Goal: Transaction & Acquisition: Purchase product/service

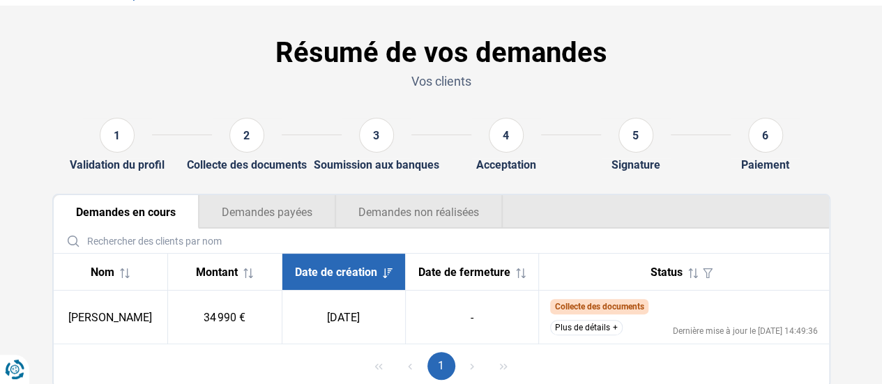
scroll to position [87, 0]
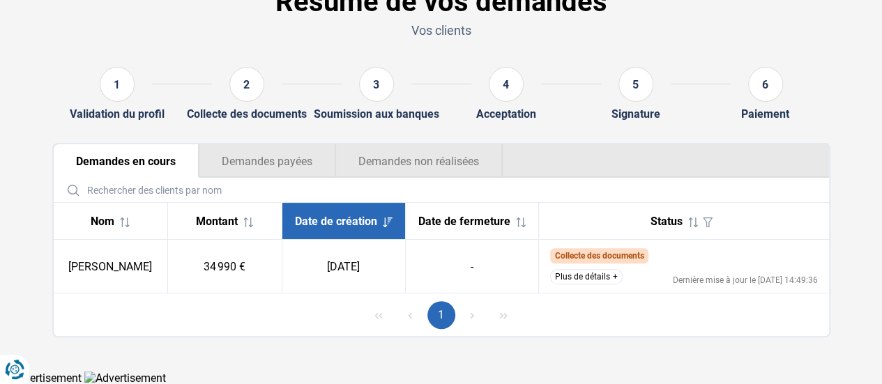
click at [578, 274] on button "Plus de détails" at bounding box center [586, 276] width 73 height 15
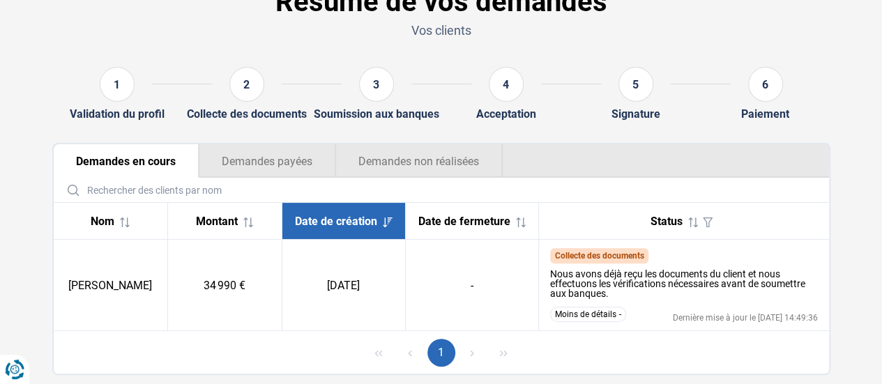
click at [421, 172] on button "Demandes non réalisées" at bounding box center [418, 160] width 167 height 33
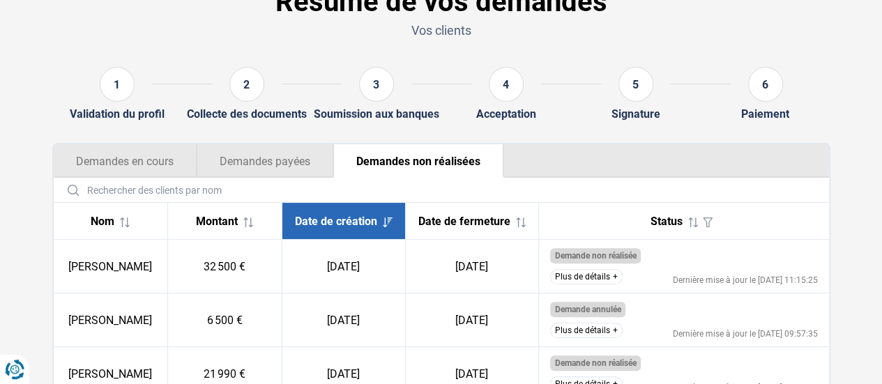
click at [188, 160] on button "Demandes en cours" at bounding box center [125, 160] width 143 height 33
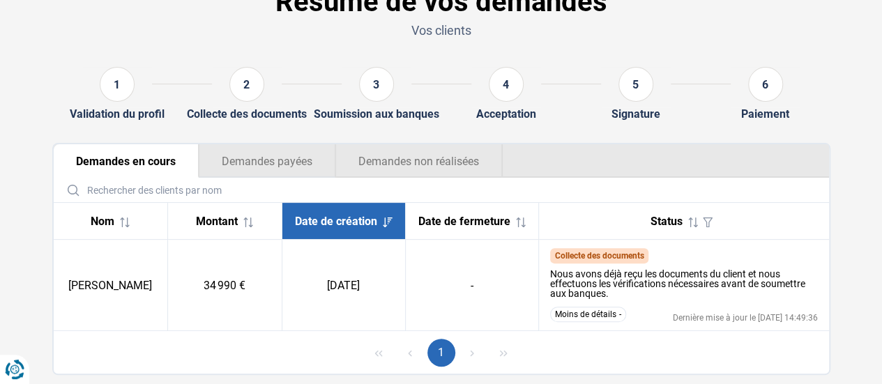
click at [229, 158] on button "Demandes payées" at bounding box center [267, 160] width 137 height 33
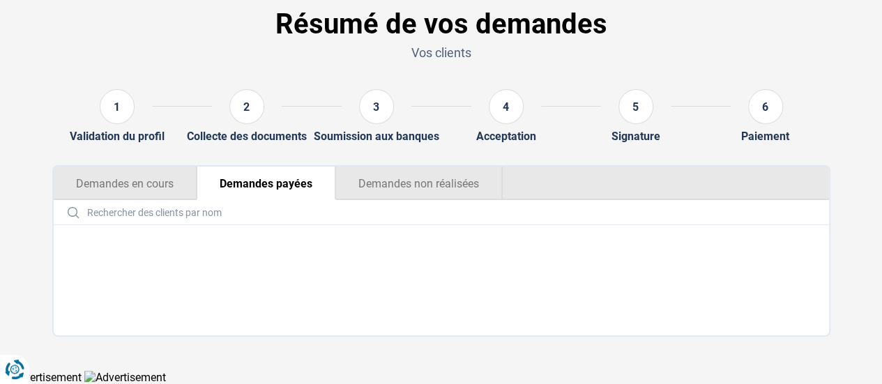
scroll to position [64, 0]
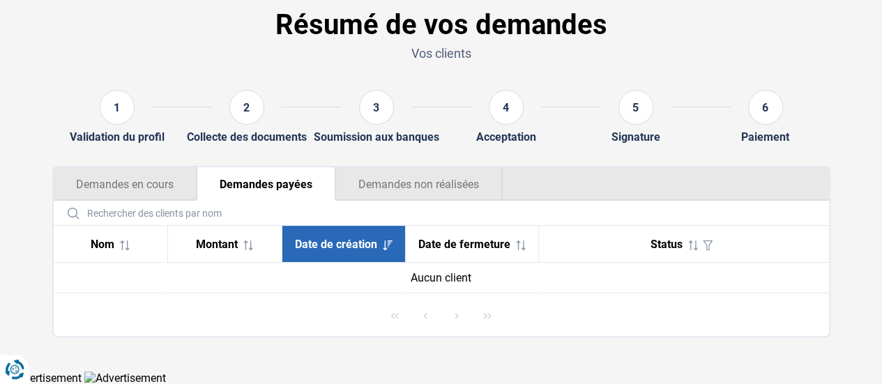
click at [130, 186] on button "Demandes en cours" at bounding box center [125, 183] width 143 height 33
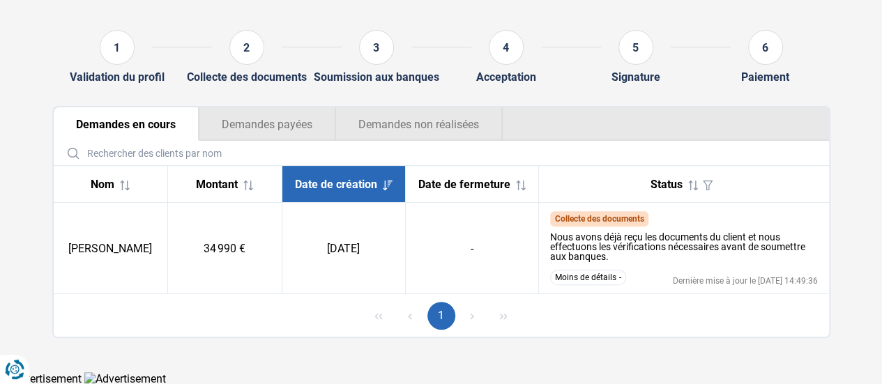
scroll to position [125, 0]
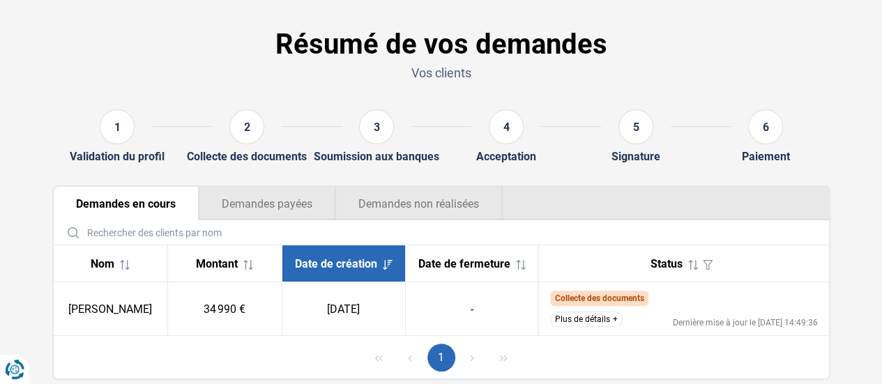
scroll to position [87, 0]
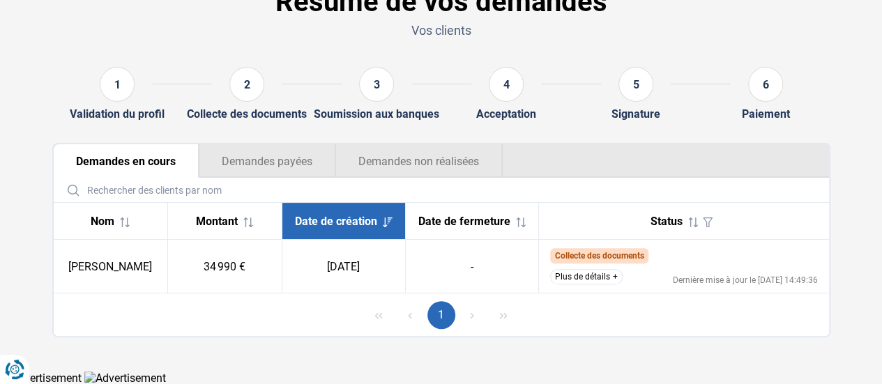
click at [584, 264] on span "Collecte des documents" at bounding box center [599, 255] width 98 height 15
click at [589, 278] on button "Plus de détails" at bounding box center [586, 276] width 73 height 15
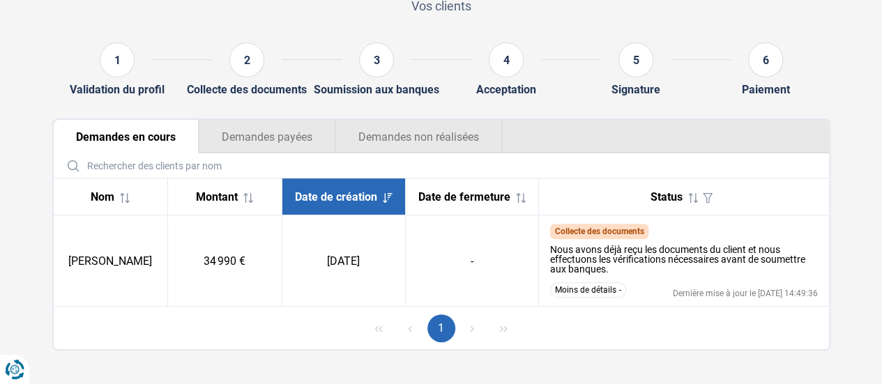
scroll to position [125, 0]
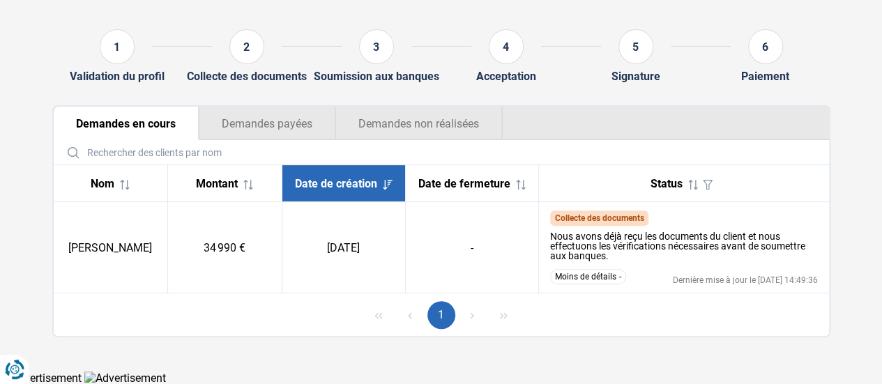
click at [488, 163] on input "text" at bounding box center [441, 152] width 764 height 24
click at [480, 140] on button "Demandes non réalisées" at bounding box center [418, 123] width 167 height 33
